Goal: Task Accomplishment & Management: Manage account settings

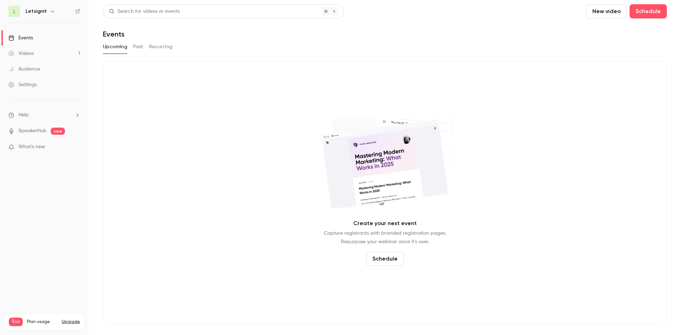
click at [48, 54] on link "Videos 1" at bounding box center [44, 54] width 89 height 16
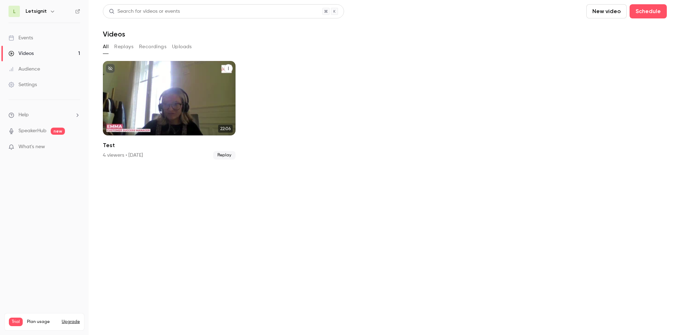
click at [230, 64] on div "Test" at bounding box center [228, 68] width 9 height 9
click at [229, 66] on button "Test" at bounding box center [228, 68] width 9 height 9
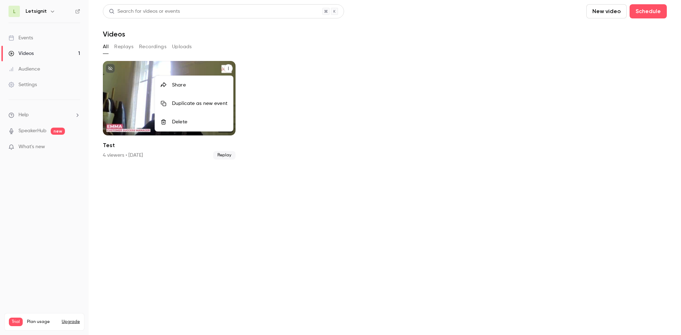
click at [277, 42] on div at bounding box center [340, 167] width 681 height 335
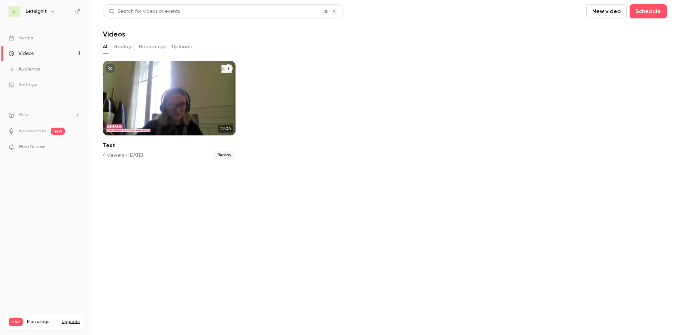
click at [42, 127] on link "SpeakerHub" at bounding box center [32, 130] width 28 height 7
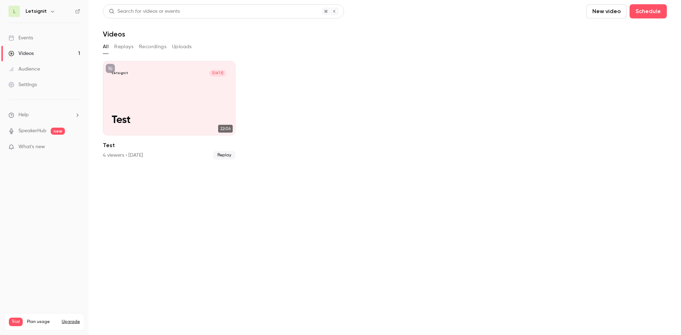
click at [61, 112] on li "Help" at bounding box center [45, 114] width 72 height 7
click at [159, 43] on div at bounding box center [340, 167] width 681 height 335
click at [44, 9] on h6 "Letsignit" at bounding box center [36, 11] width 21 height 7
click at [50, 11] on icon "button" at bounding box center [53, 12] width 6 height 6
click at [48, 11] on div at bounding box center [340, 167] width 681 height 335
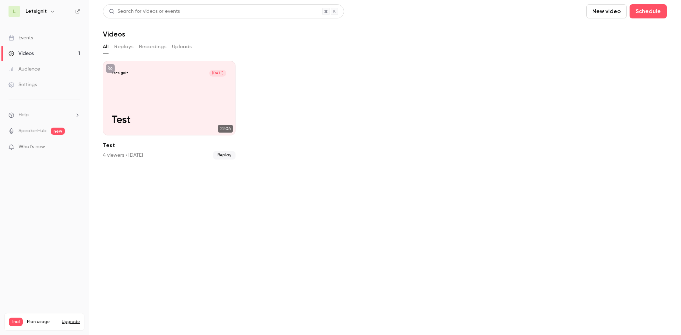
click at [48, 113] on li "Help" at bounding box center [45, 114] width 72 height 7
click at [46, 87] on div at bounding box center [340, 167] width 681 height 335
click at [37, 79] on link "Settings" at bounding box center [44, 85] width 89 height 16
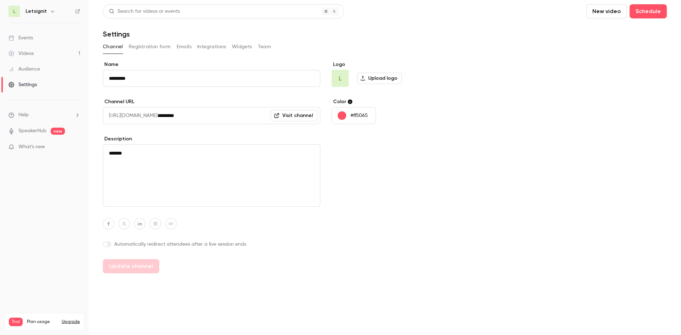
click at [268, 47] on button "Team" at bounding box center [264, 46] width 13 height 11
